Goal: Task Accomplishment & Management: Manage account settings

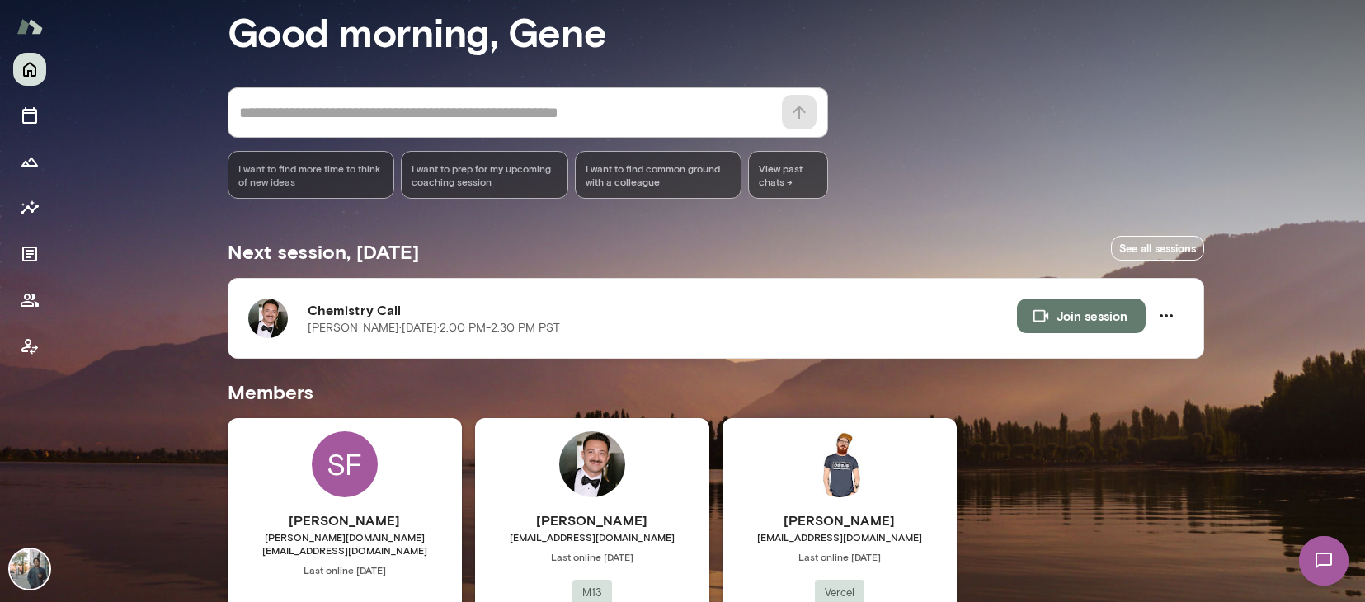
scroll to position [74, 0]
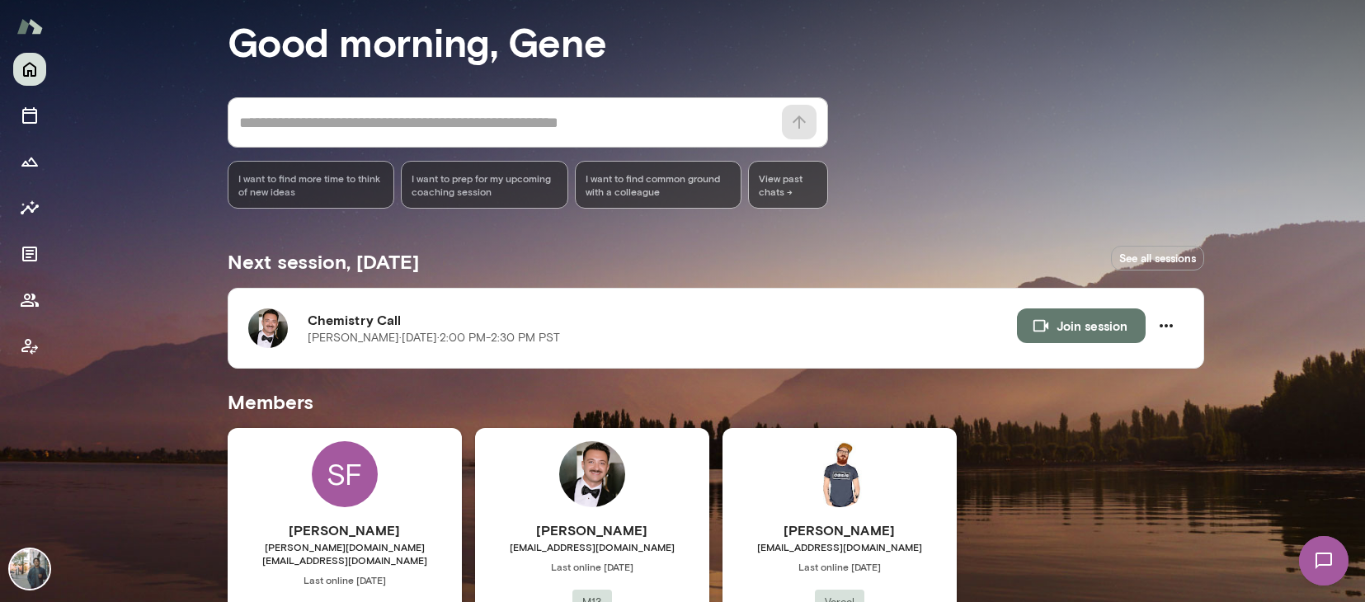
click at [1150, 258] on link "See all sessions" at bounding box center [1157, 259] width 93 height 26
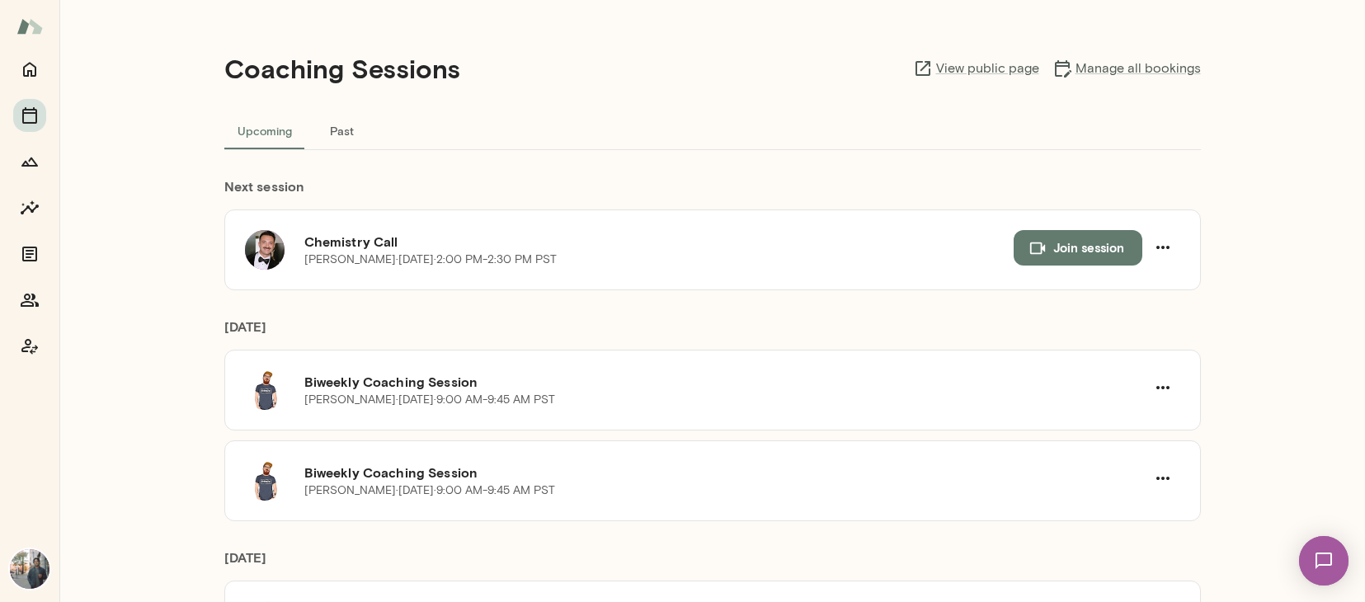
click at [31, 560] on img at bounding box center [30, 569] width 40 height 40
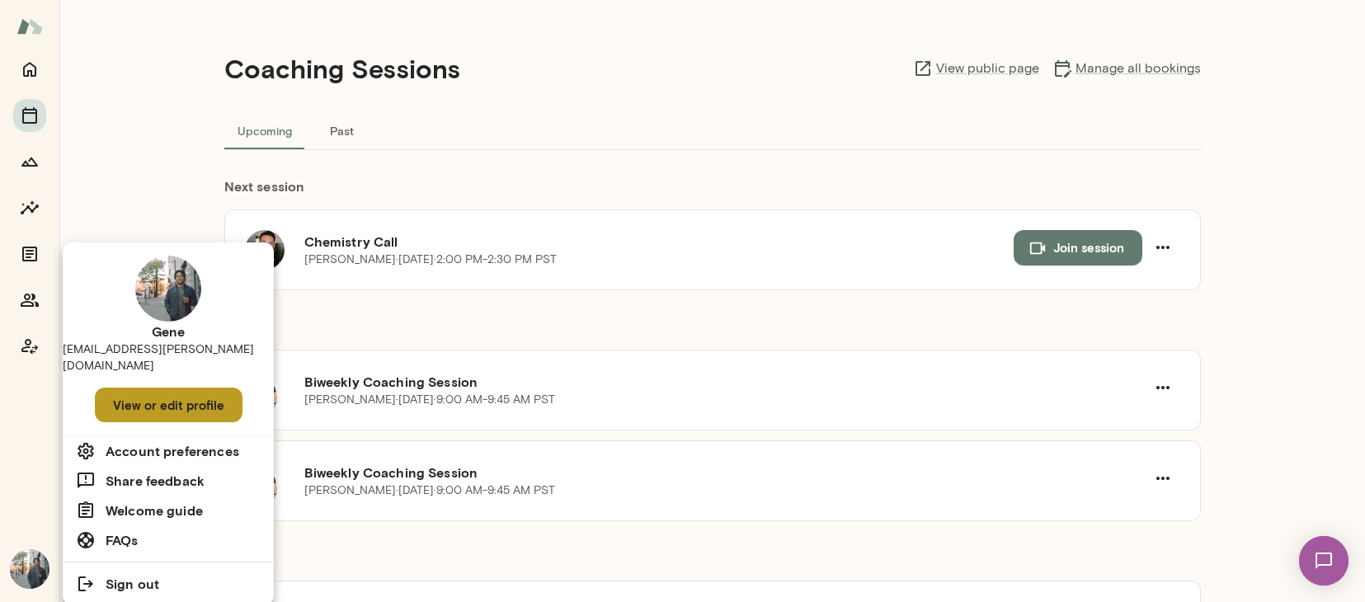
click at [128, 388] on button "View or edit profile" at bounding box center [169, 405] width 148 height 35
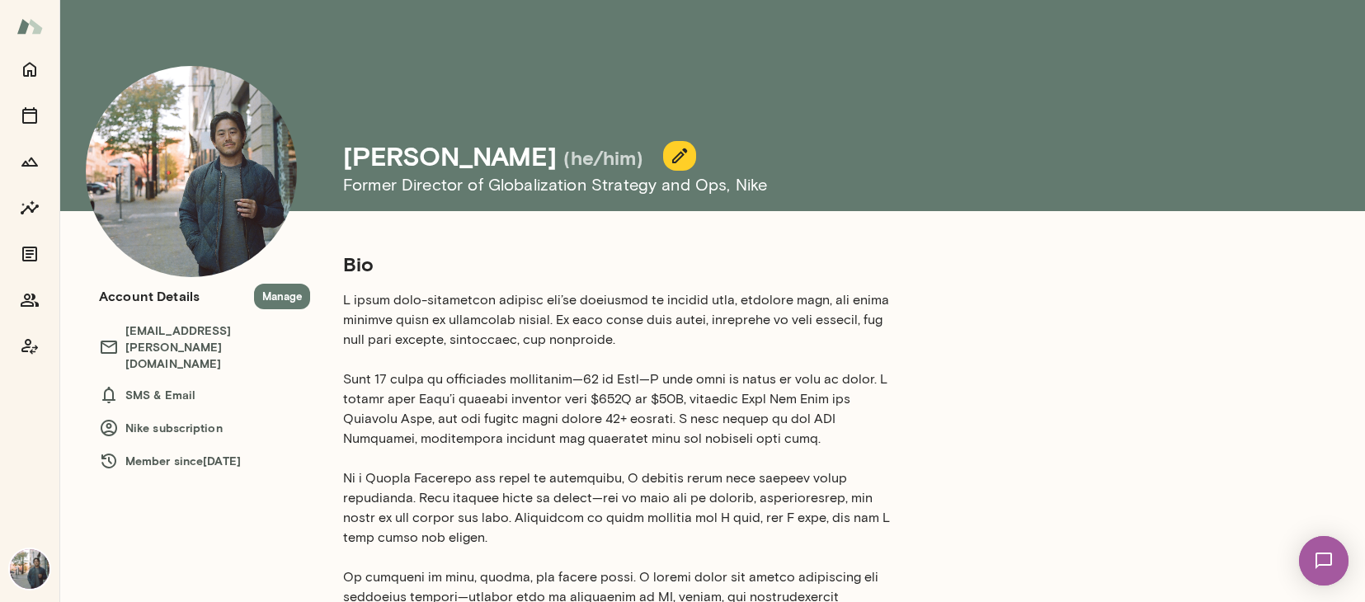
scroll to position [164, 0]
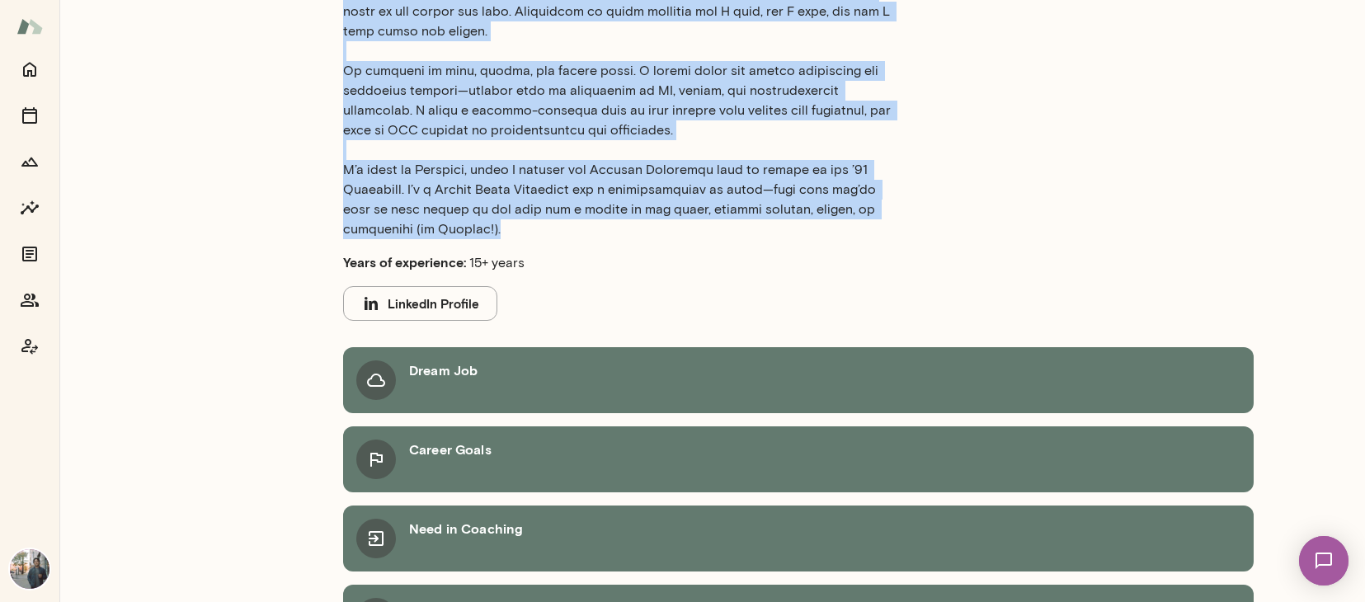
drag, startPoint x: 341, startPoint y: 101, endPoint x: 558, endPoint y: 226, distance: 250.1
click at [558, 226] on div "Bio Years of experience: 15+ years LinkedIn Profile Dream Job Career Goals Need…" at bounding box center [798, 236] width 976 height 985
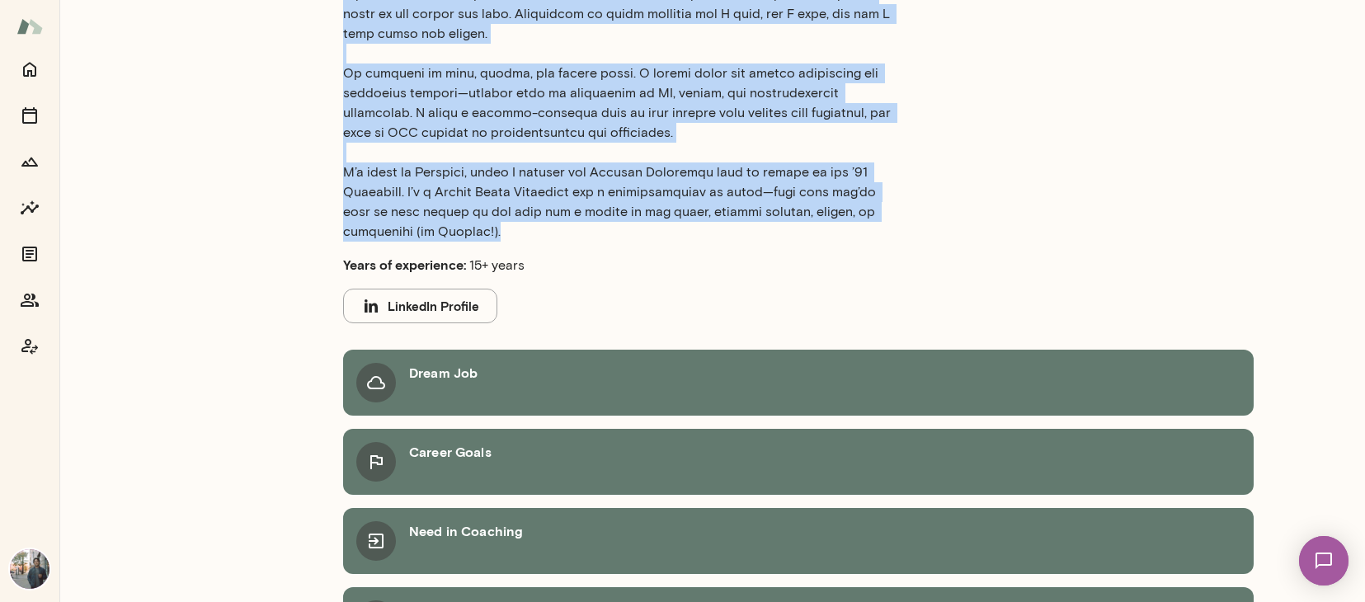
copy section "Lor I dolor sita-consectetu adipisc eli’se doeiusmod te incidid utla, etdolore …"
